Goal: Task Accomplishment & Management: Manage account settings

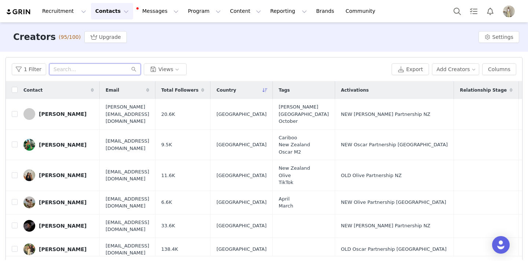
click at [102, 69] on input "text" at bounding box center [95, 69] width 92 height 12
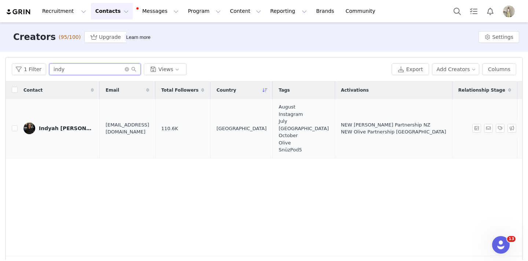
type input "indy"
click at [58, 128] on div "Indyah [PERSON_NAME]" at bounding box center [66, 128] width 55 height 6
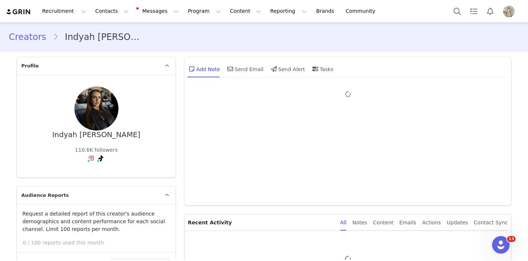
type input "+64 ([GEOGRAPHIC_DATA])"
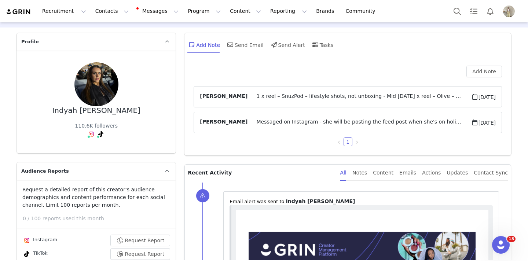
scroll to position [22, 0]
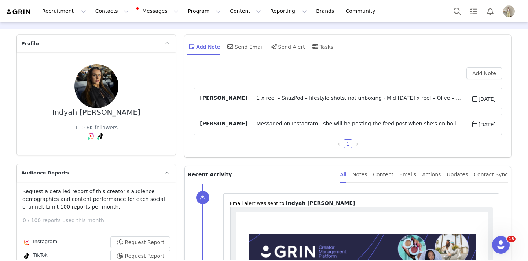
click at [335, 98] on span "1 x reel – SnuzPod – lifestyle shots, not unboxing - Mid [DATE] x reel – Olive …" at bounding box center [359, 98] width 223 height 9
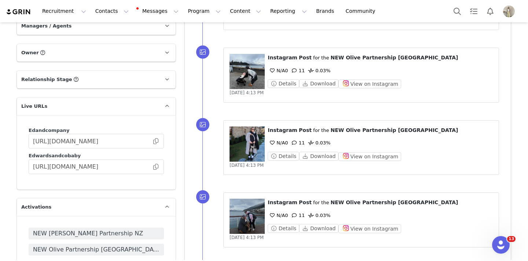
scroll to position [1120, 0]
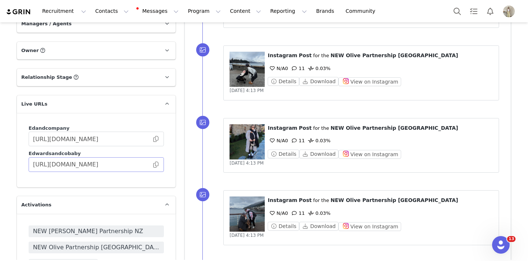
click at [155, 165] on span at bounding box center [155, 165] width 7 height 0
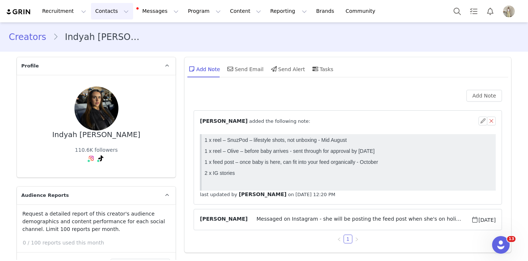
scroll to position [0, 0]
click at [106, 14] on button "Contacts Contacts" at bounding box center [112, 11] width 42 height 17
click at [106, 33] on p "Creators" at bounding box center [103, 33] width 22 height 8
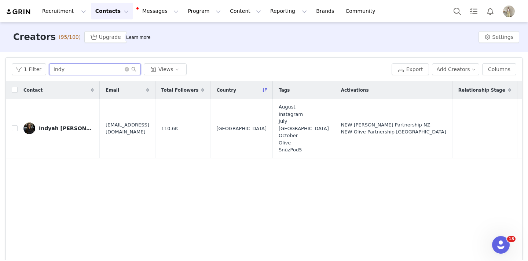
click at [81, 69] on input "indy" at bounding box center [95, 69] width 92 height 12
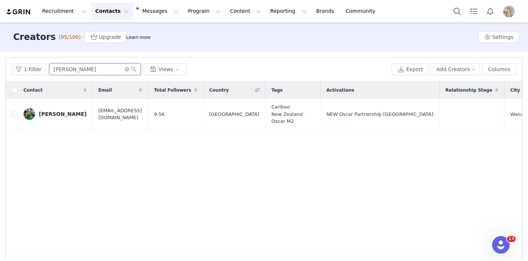
type input "[PERSON_NAME]"
drag, startPoint x: 81, startPoint y: 69, endPoint x: 50, endPoint y: 115, distance: 55.1
click at [50, 115] on div "[PERSON_NAME]" at bounding box center [63, 114] width 48 height 6
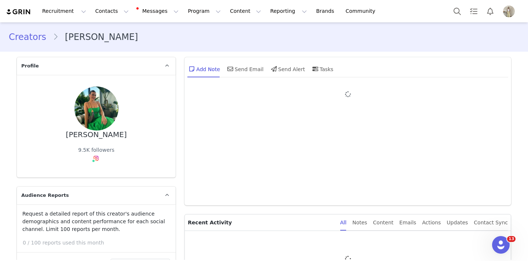
type input "+64 ([GEOGRAPHIC_DATA])"
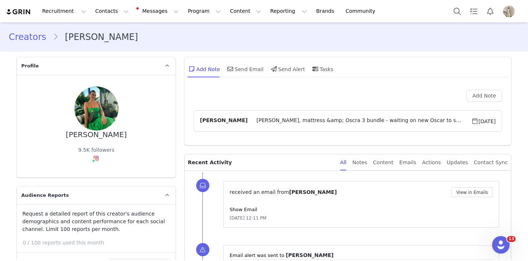
click at [271, 121] on span "[PERSON_NAME], mattress &amp; Oscra 3 bundle - waiting on new Oscar to send" at bounding box center [359, 121] width 223 height 9
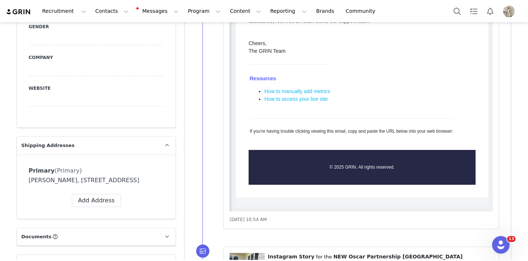
scroll to position [541, 0]
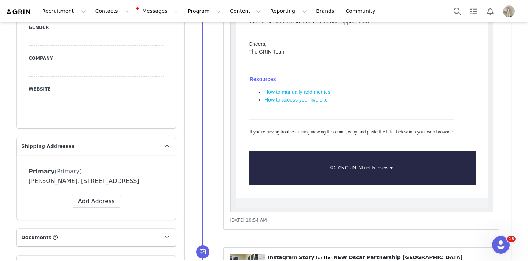
drag, startPoint x: 139, startPoint y: 167, endPoint x: 71, endPoint y: 167, distance: 67.9
click at [71, 177] on div "[PERSON_NAME], [STREET_ADDRESS]" at bounding box center [96, 181] width 135 height 9
copy div "[STREET_ADDRESS]"
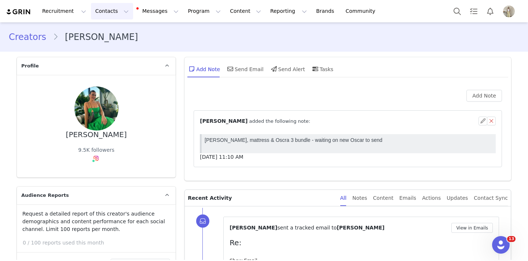
scroll to position [0, 0]
click at [103, 9] on button "Contacts Contacts" at bounding box center [112, 11] width 42 height 17
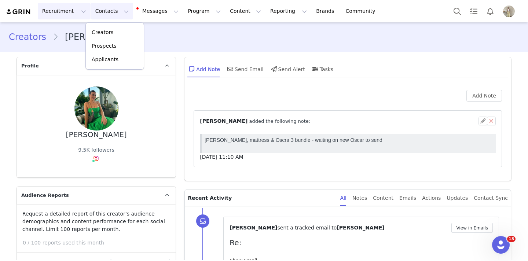
click at [54, 12] on button "Recruitment Recruitment" at bounding box center [64, 11] width 53 height 17
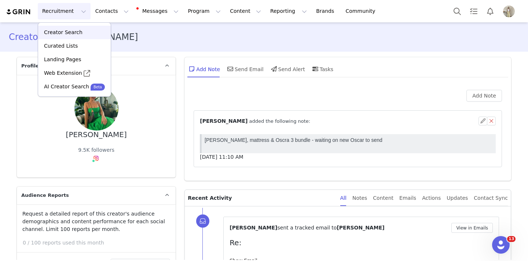
click at [61, 36] on p "Creator Search" at bounding box center [63, 33] width 39 height 8
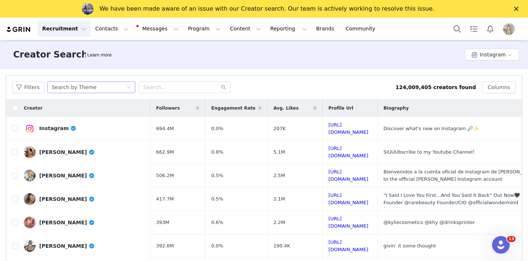
click at [106, 87] on div "Search by Theme" at bounding box center [89, 87] width 74 height 11
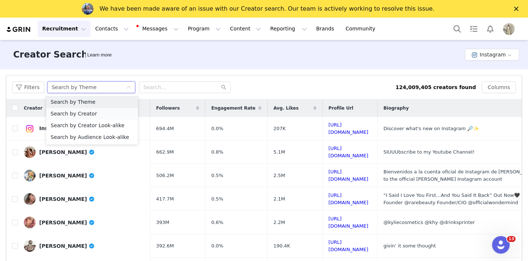
click at [95, 111] on li "Search by Creator" at bounding box center [92, 114] width 92 height 12
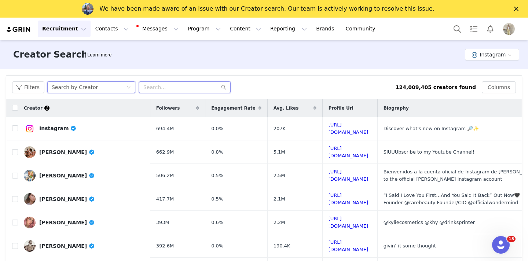
click at [163, 87] on input "text" at bounding box center [185, 87] width 92 height 12
type input "tatianafats"
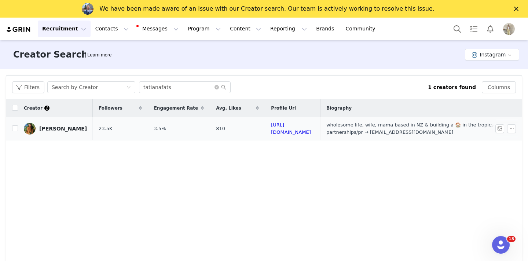
click at [63, 128] on div "[PERSON_NAME]" at bounding box center [63, 129] width 48 height 6
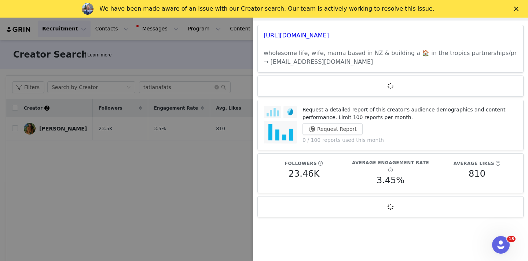
click at [335, 129] on article "Request a detailed report of this creator's audience demographics and content p…" at bounding box center [390, 125] width 266 height 51
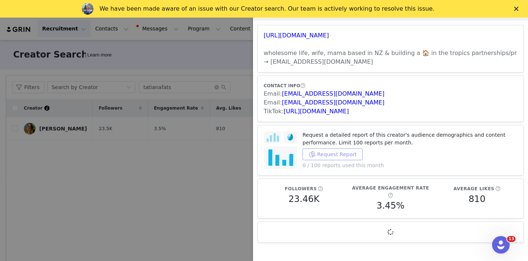
click at [333, 154] on button "Request Report" at bounding box center [333, 155] width 60 height 12
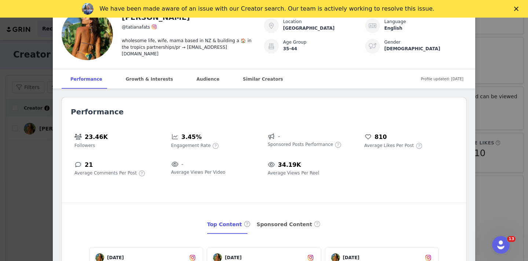
click at [515, 9] on icon "Close" at bounding box center [516, 9] width 4 height 4
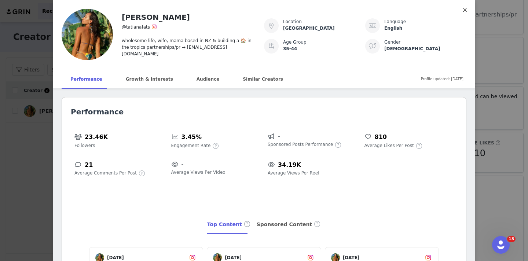
click at [466, 9] on icon "icon: close" at bounding box center [465, 10] width 6 height 6
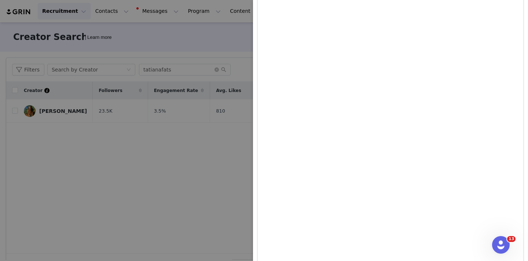
scroll to position [1816, 0]
click at [185, 167] on div at bounding box center [264, 130] width 528 height 261
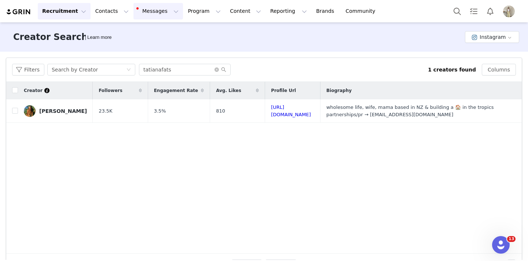
click at [143, 12] on button "Messages Messages" at bounding box center [159, 11] width 50 height 17
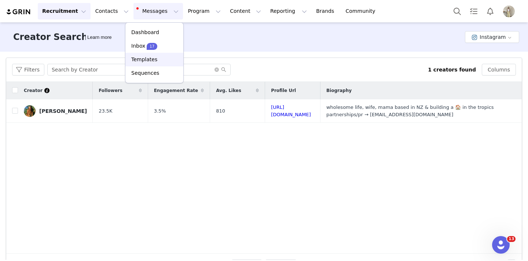
click at [144, 61] on p "Templates" at bounding box center [144, 60] width 26 height 8
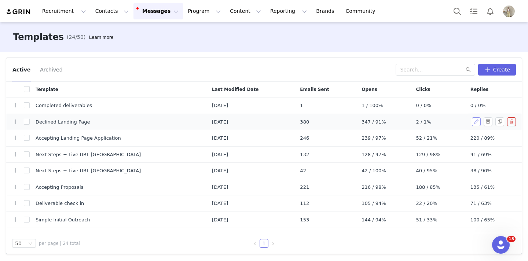
click at [474, 123] on button "button" at bounding box center [476, 121] width 9 height 9
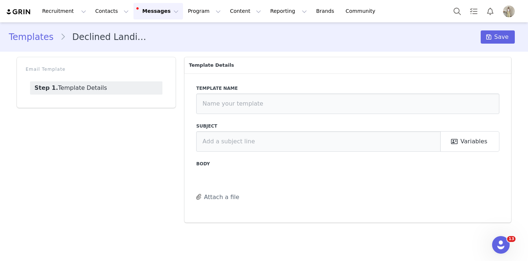
type input "Declined Landing Page"
type input "Thank you for your interest in working with us"
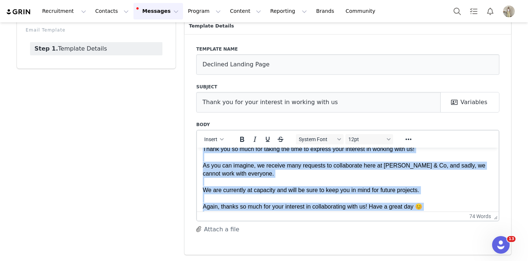
scroll to position [45, 0]
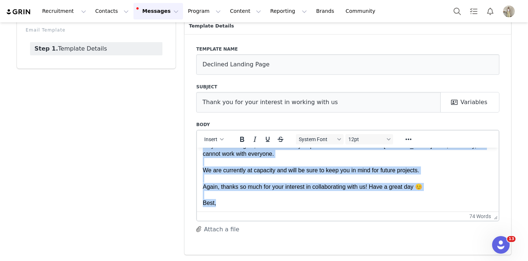
drag, startPoint x: 221, startPoint y: 169, endPoint x: 431, endPoint y: 188, distance: 211.0
click at [431, 188] on p "Hi First Name , Thank you so much for taking the time to express your interest …" at bounding box center [348, 158] width 290 height 99
copy p "Thank you so much for taking the time to express your interest in working with …"
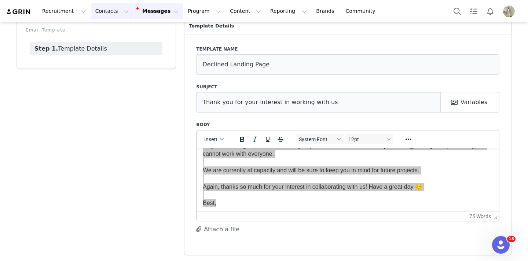
click at [102, 9] on button "Contacts Contacts" at bounding box center [112, 11] width 42 height 17
click at [114, 30] on div "Creators" at bounding box center [114, 33] width 49 height 8
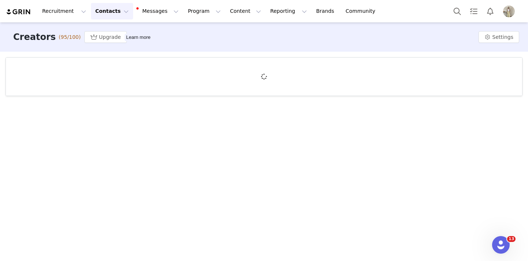
click at [104, 14] on button "Contacts Contacts" at bounding box center [112, 11] width 42 height 17
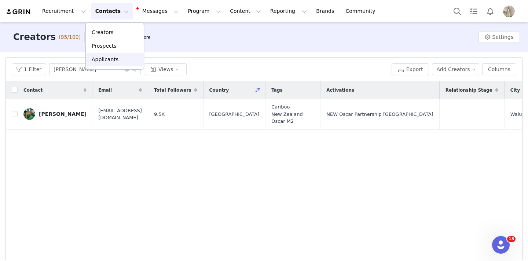
click at [100, 64] on link "Applicants" at bounding box center [115, 60] width 58 height 14
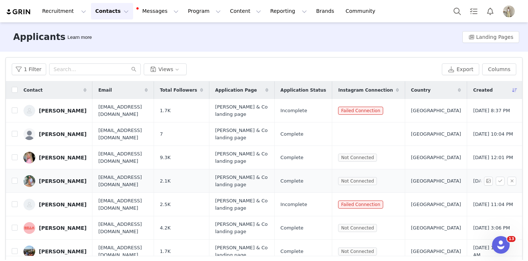
click at [69, 181] on div "[PERSON_NAME]" at bounding box center [63, 181] width 48 height 6
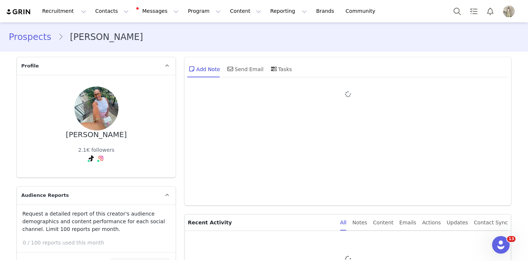
type input "+64 ([GEOGRAPHIC_DATA])"
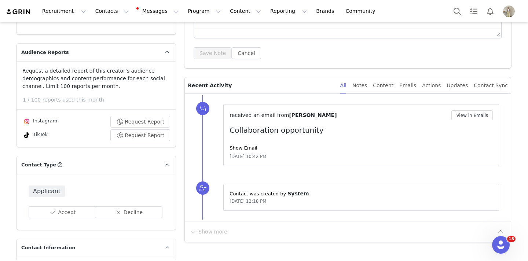
scroll to position [150, 0]
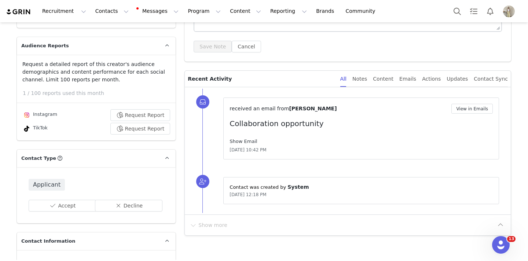
click at [242, 141] on link "Show Email" at bounding box center [244, 142] width 28 height 6
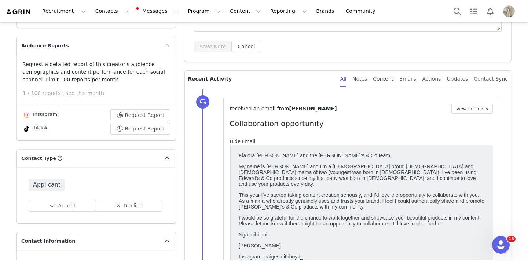
scroll to position [0, 0]
click at [242, 141] on link "Hide Email" at bounding box center [243, 142] width 26 height 6
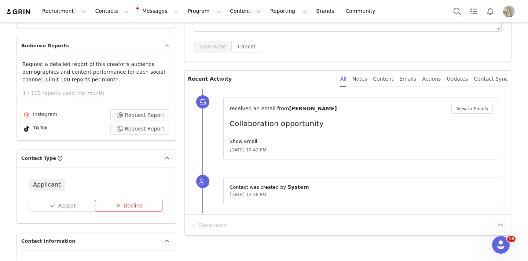
click at [134, 205] on button "Decline" at bounding box center [129, 206] width 68 height 12
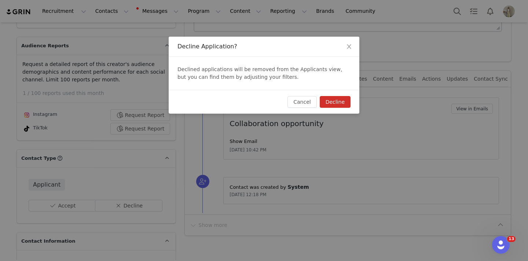
click at [328, 102] on button "Decline" at bounding box center [335, 102] width 31 height 12
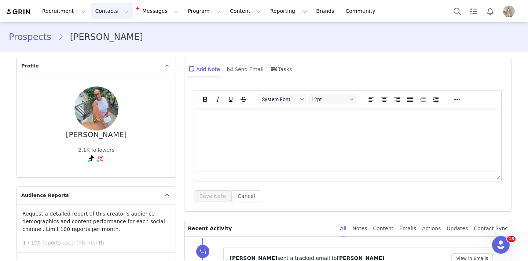
click at [103, 11] on button "Contacts Contacts" at bounding box center [112, 11] width 42 height 17
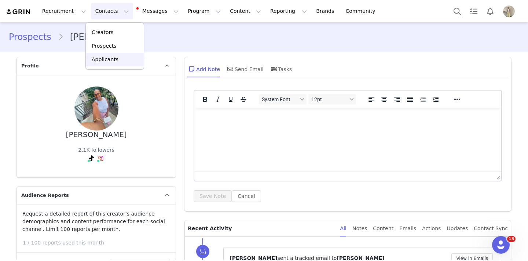
click at [102, 61] on p "Applicants" at bounding box center [105, 60] width 27 height 8
